Goal: Transaction & Acquisition: Purchase product/service

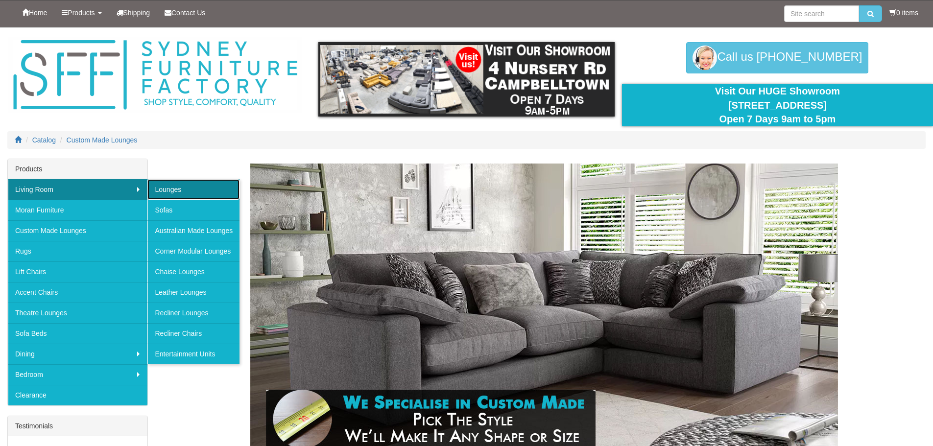
click at [177, 190] on link "Lounges" at bounding box center [193, 189] width 92 height 21
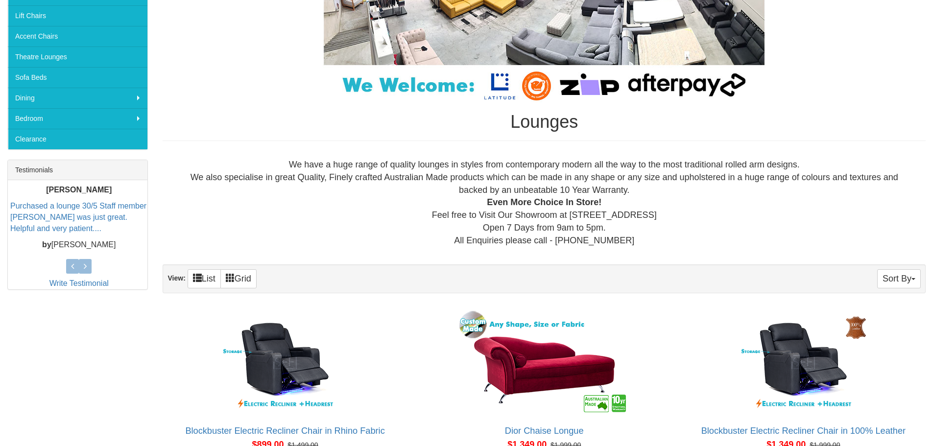
scroll to position [245, 0]
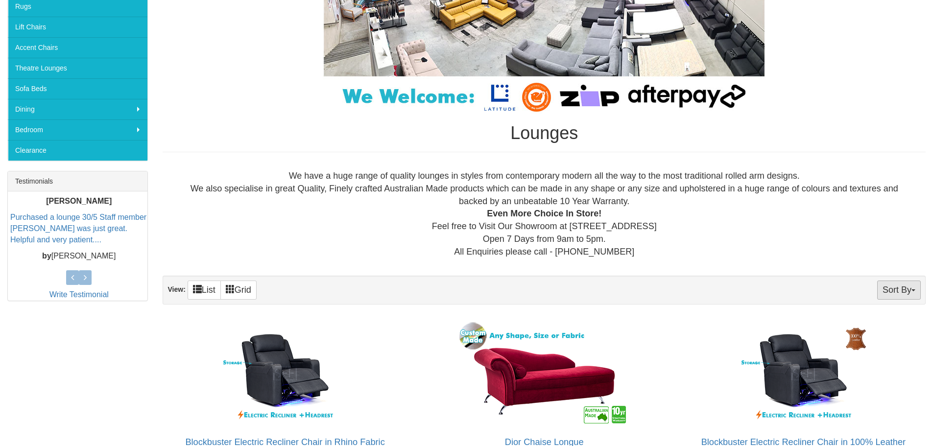
click at [895, 290] on button "Sort By" at bounding box center [899, 290] width 44 height 19
click at [788, 289] on div "Sort By Product Name Price+ Quantity View: List Grid" at bounding box center [544, 290] width 763 height 29
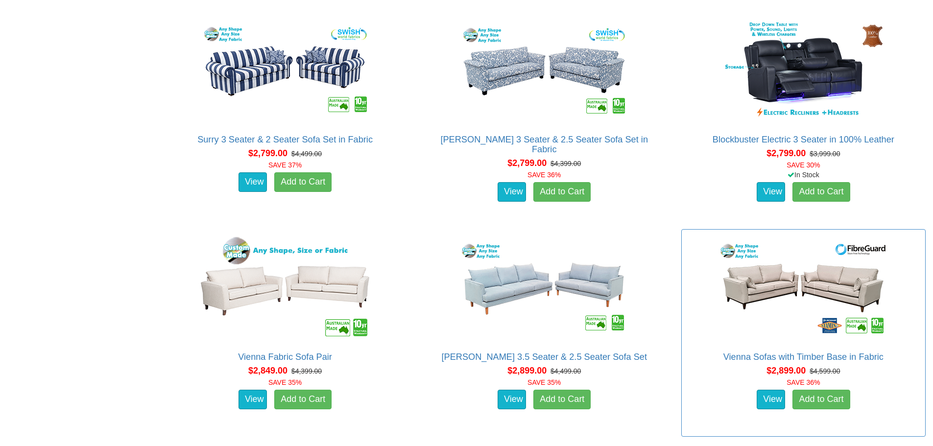
scroll to position [3281, 0]
